Goal: Task Accomplishment & Management: Complete application form

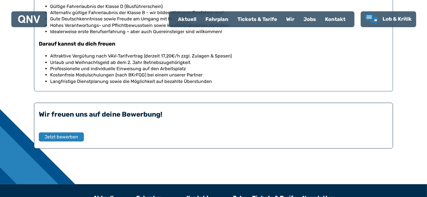
scroll to position [397, 0]
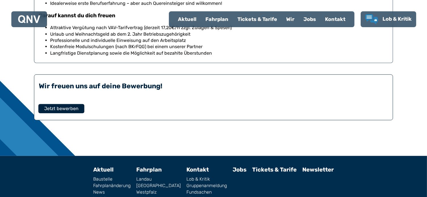
click at [78, 104] on button "Jetzt bewerben" at bounding box center [61, 108] width 46 height 9
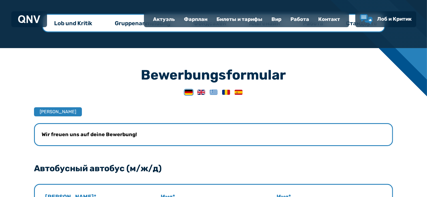
scroll to position [57, 0]
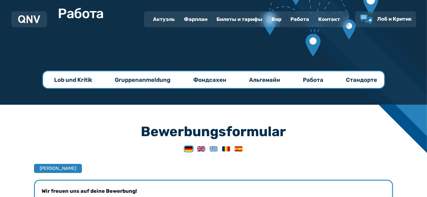
click at [313, 78] on font "Работа" at bounding box center [313, 80] width 20 height 7
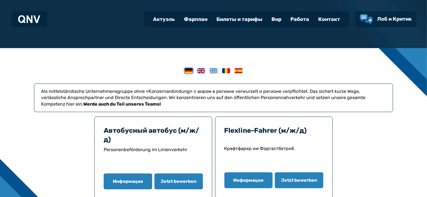
scroll to position [142, 0]
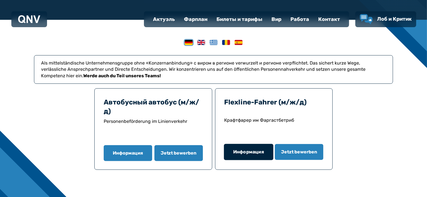
click at [254, 152] on font "Информация" at bounding box center [248, 151] width 31 height 5
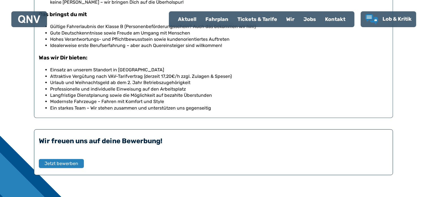
scroll to position [506, 0]
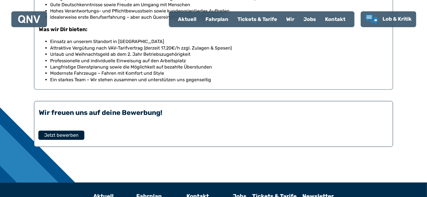
click at [80, 138] on button "Jetzt bewerben" at bounding box center [61, 135] width 46 height 9
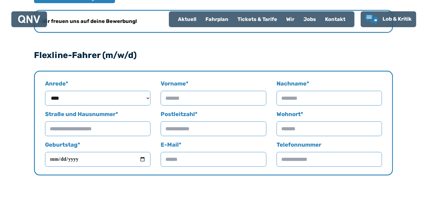
scroll to position [255, 0]
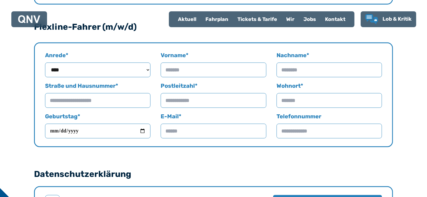
click at [213, 73] on input "Vorname *" at bounding box center [213, 70] width 105 height 15
click at [278, 67] on input "Nachname *" at bounding box center [329, 70] width 105 height 15
click at [229, 70] on input "Vorname *" at bounding box center [213, 70] width 105 height 15
type input "*********"
click at [297, 71] on input "Nachname *" at bounding box center [329, 70] width 105 height 15
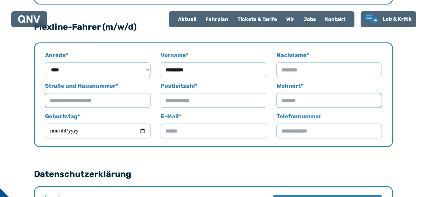
type input "**********"
click at [130, 98] on input "Straße und Hausnummer *" at bounding box center [97, 100] width 105 height 15
click at [93, 101] on input "Straße und Hausnummer *" at bounding box center [97, 100] width 105 height 15
type input "*"
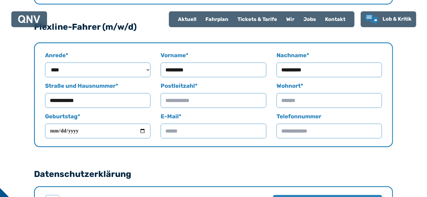
type input "**********"
click at [141, 130] on input "Geburtstag *" at bounding box center [97, 131] width 105 height 15
type input "**********"
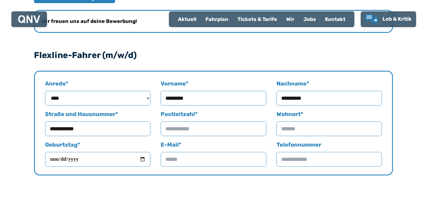
click at [304, 127] on input "Wohnort *" at bounding box center [329, 129] width 105 height 15
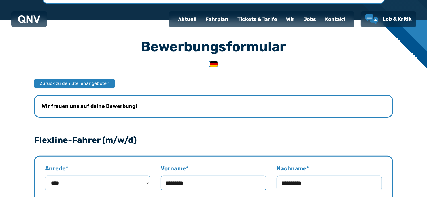
scroll to position [170, 0]
